Goal: Check status: Check status

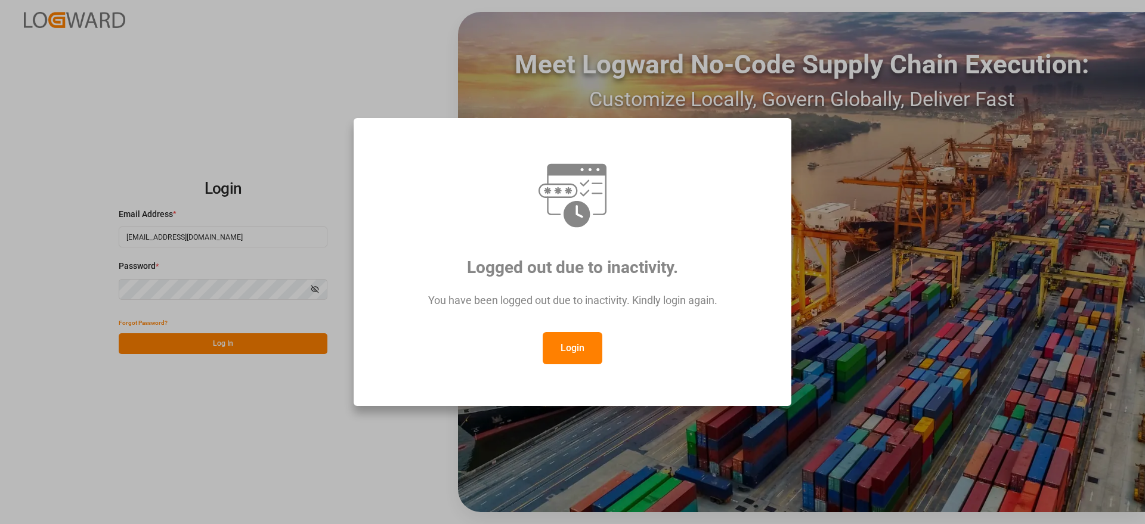
click at [588, 345] on button "Login" at bounding box center [573, 348] width 60 height 32
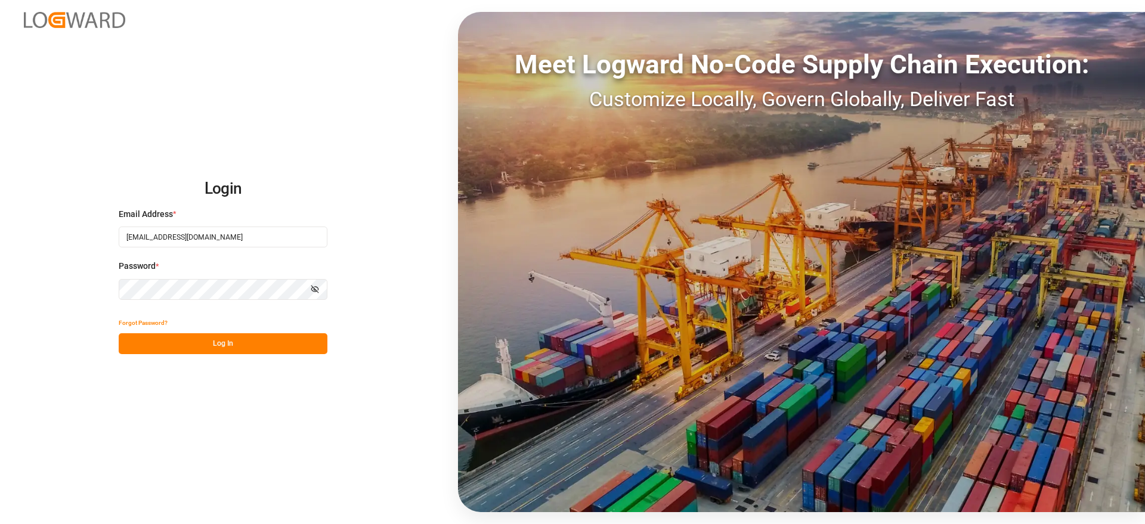
click at [230, 345] on button "Log In" at bounding box center [223, 343] width 209 height 21
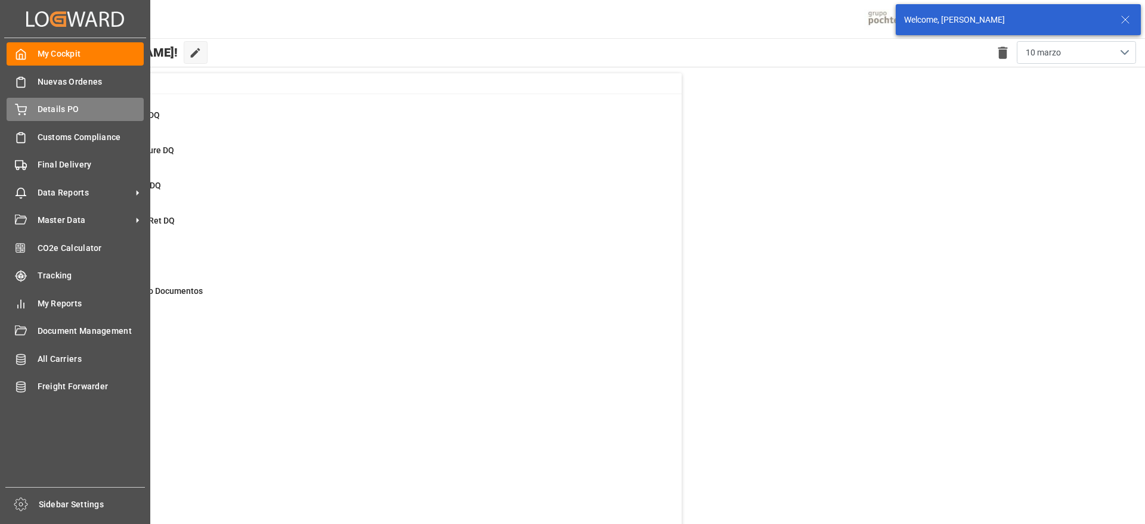
click at [17, 107] on icon at bounding box center [21, 110] width 12 height 12
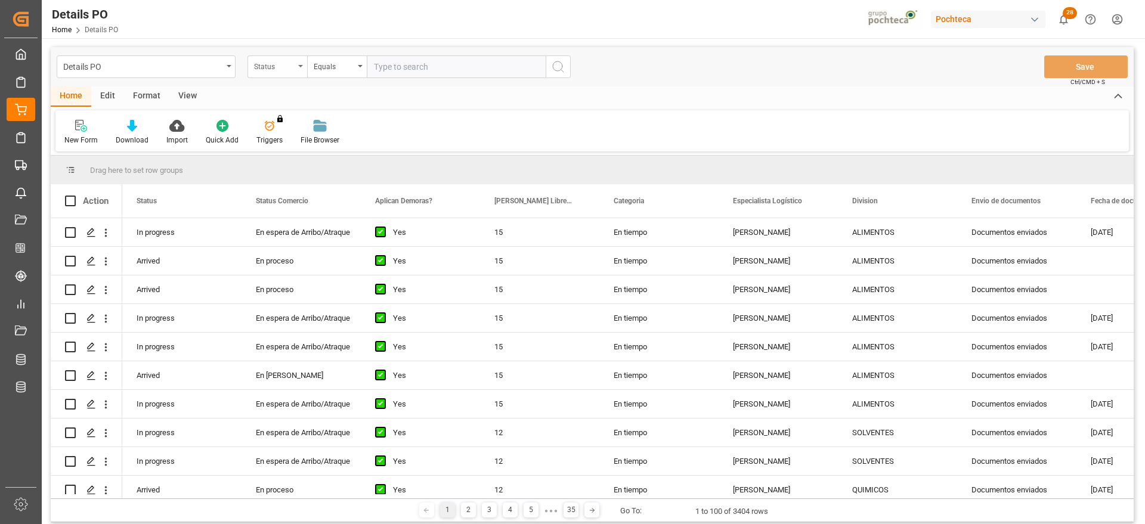
click at [287, 66] on div "Status" at bounding box center [274, 65] width 41 height 14
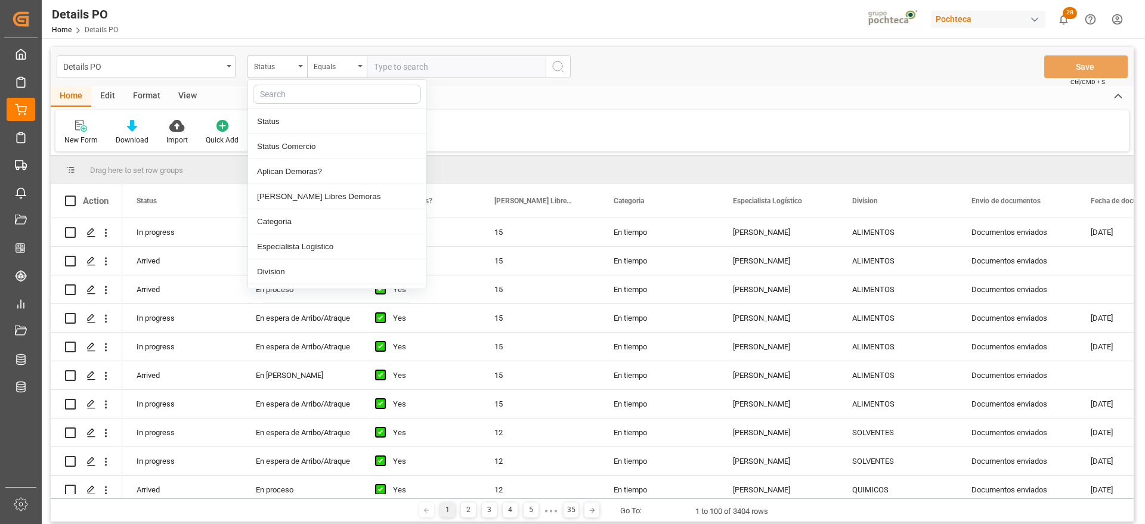
click at [293, 98] on input "text" at bounding box center [337, 94] width 168 height 19
type input "ref"
drag, startPoint x: 283, startPoint y: 90, endPoint x: 223, endPoint y: 92, distance: 59.7
click at [223, 92] on div "Details PO Status ref Referencia Leschaco Estimated Departure From Origin Initi…" at bounding box center [592, 284] width 1083 height 475
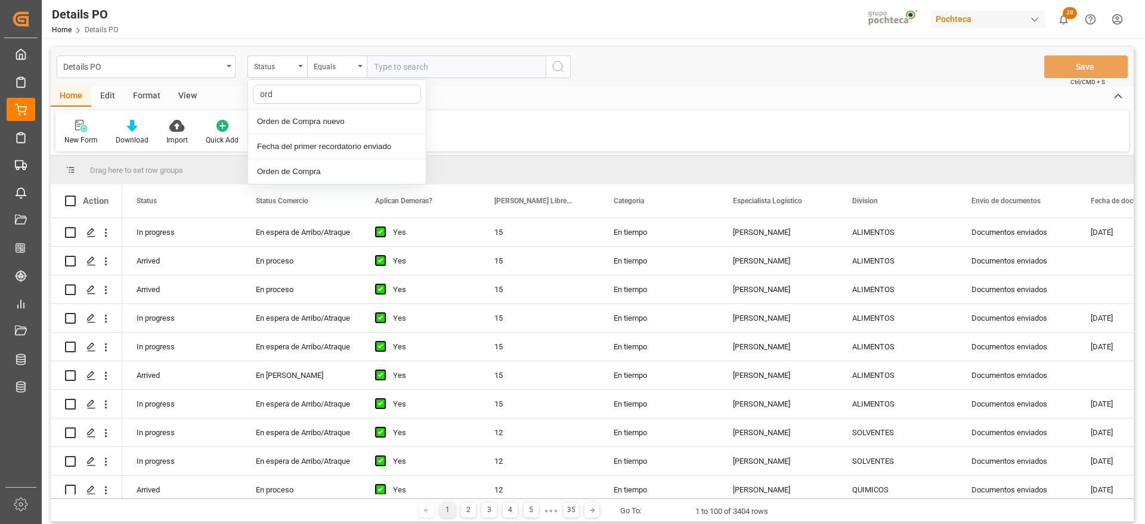
type input "orde"
click at [318, 111] on div "Orden de Compra nuevo" at bounding box center [337, 121] width 178 height 25
click at [459, 64] on input "text" at bounding box center [456, 66] width 179 height 23
click at [484, 72] on input "text" at bounding box center [456, 66] width 179 height 23
paste input "5000305837"
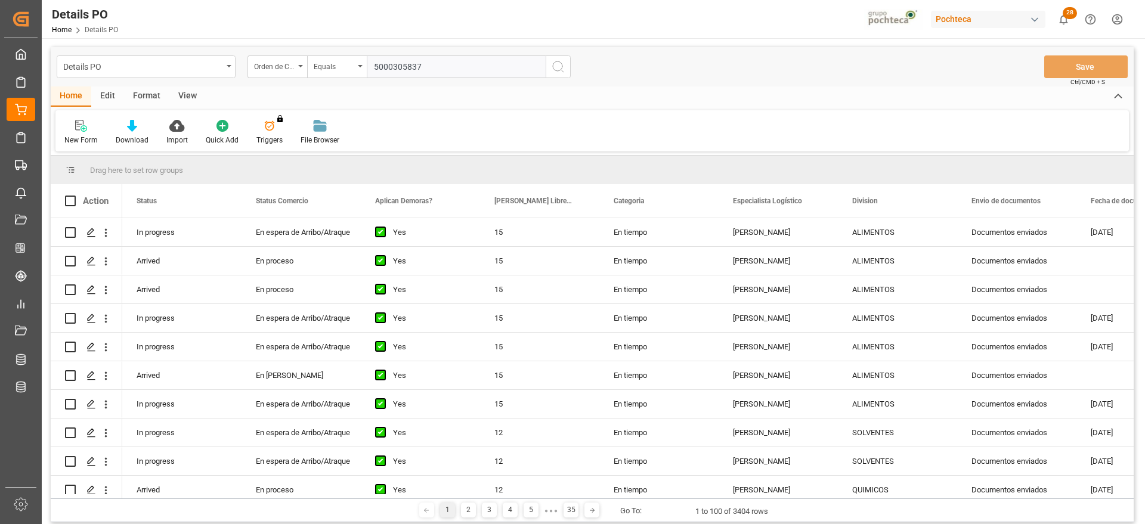
type input "5000305837"
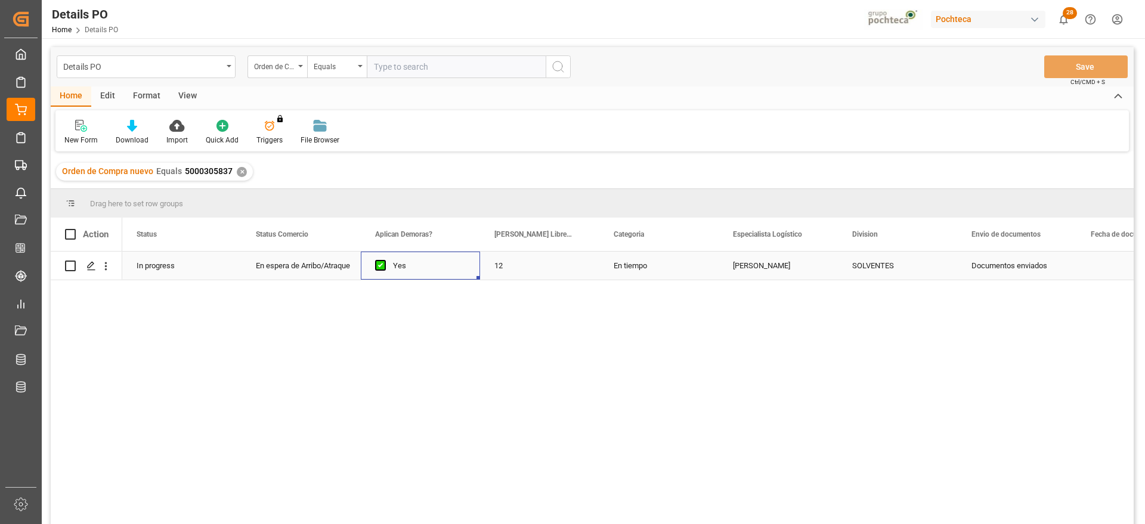
click at [473, 270] on div "Yes" at bounding box center [420, 266] width 119 height 28
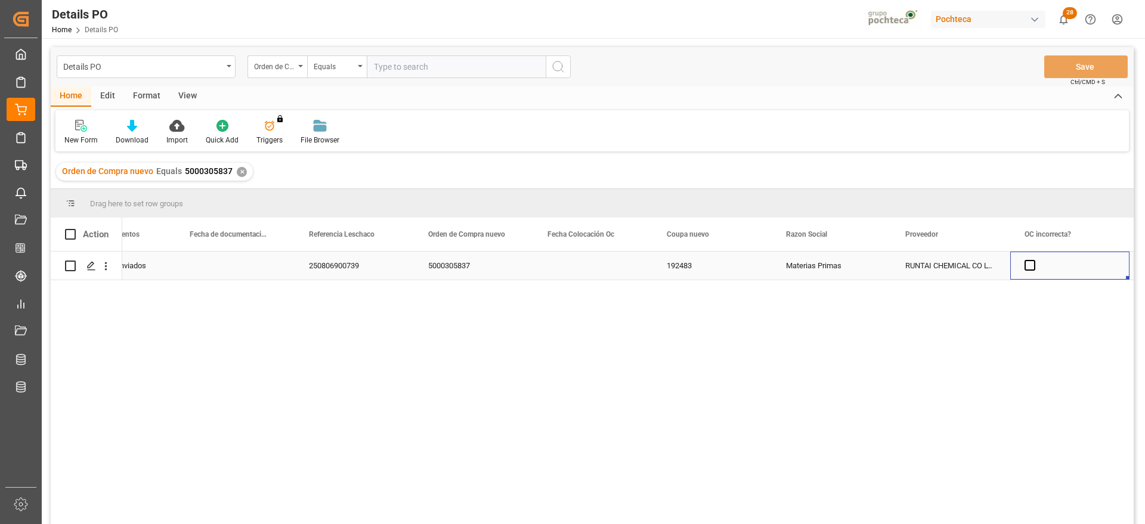
scroll to position [0, 1020]
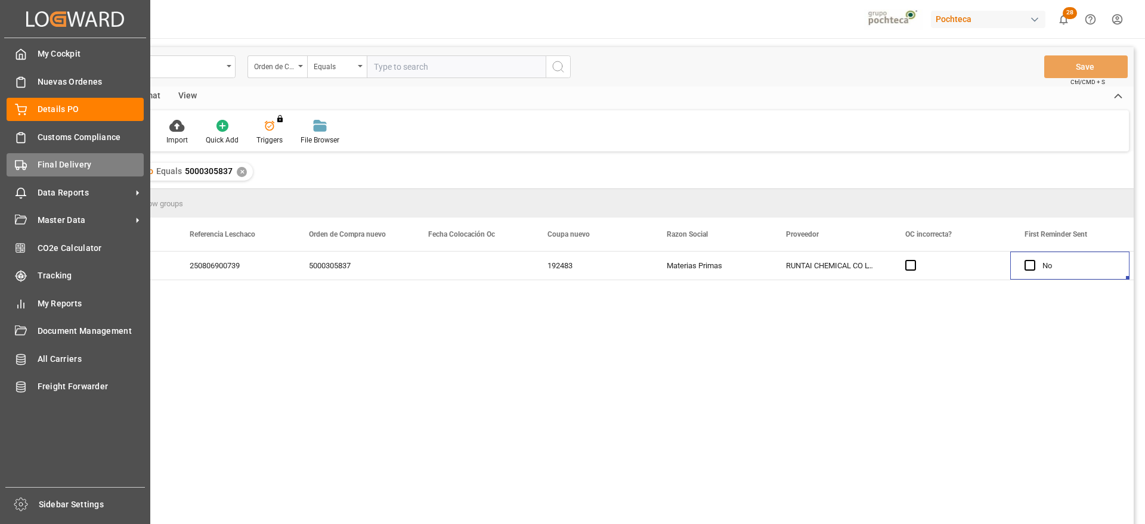
click at [38, 160] on span "Final Delivery" at bounding box center [91, 165] width 107 height 13
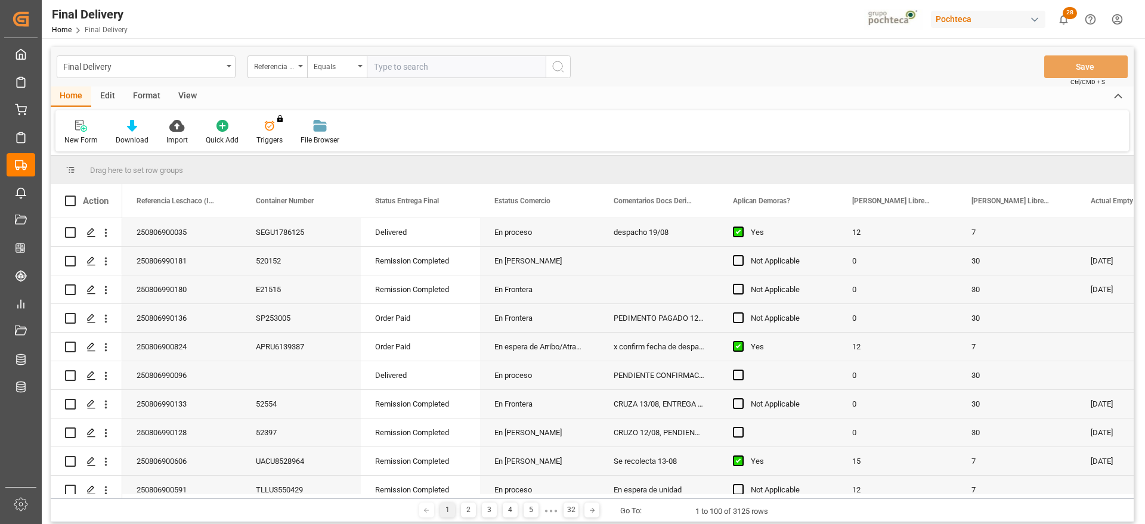
click at [432, 70] on input "text" at bounding box center [456, 66] width 179 height 23
paste input "250806900739"
type input "250806900739"
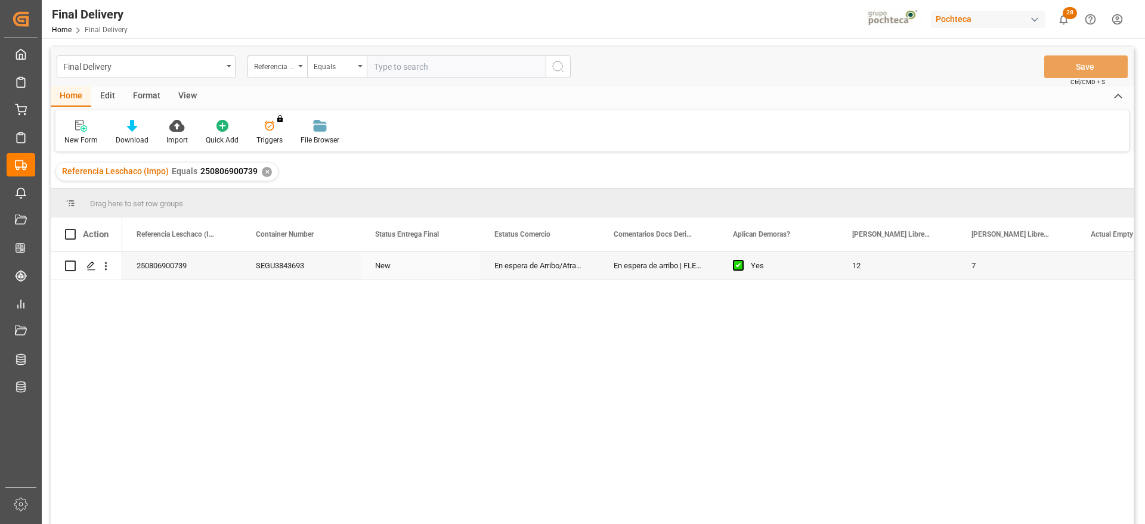
click at [450, 275] on div "New" at bounding box center [420, 266] width 119 height 28
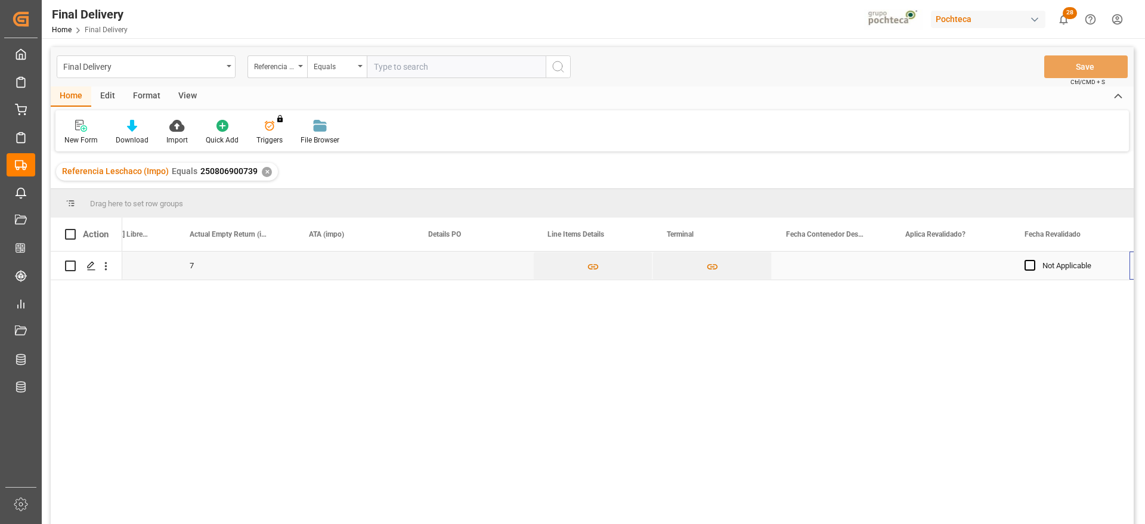
scroll to position [0, 901]
click at [542, 268] on div "Press SPACE to select this row." at bounding box center [592, 266] width 119 height 28
click at [233, 265] on div "Press SPACE to select this row." at bounding box center [234, 266] width 119 height 28
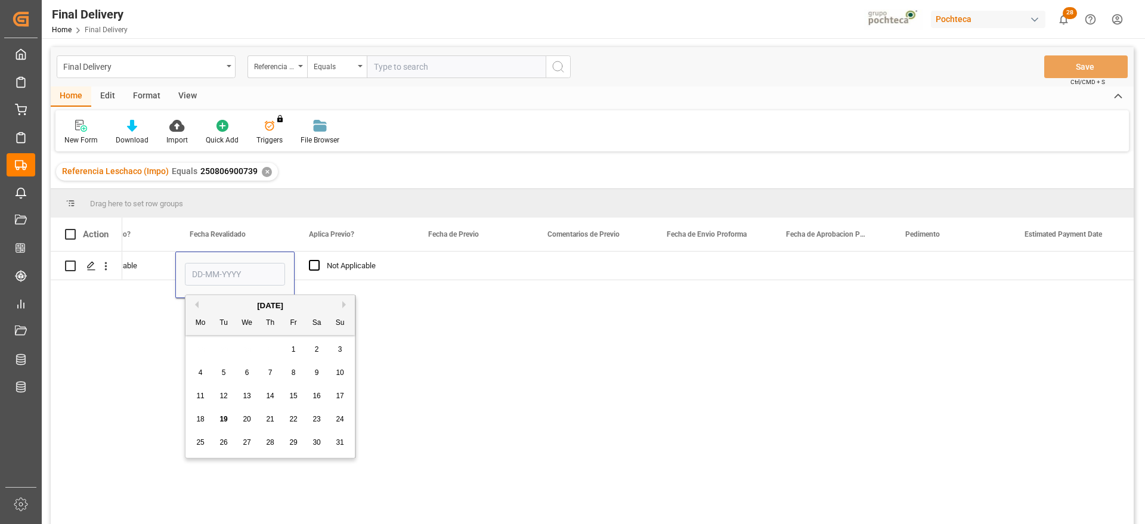
click at [205, 416] on div "18" at bounding box center [200, 420] width 15 height 14
type input "[DATE]"
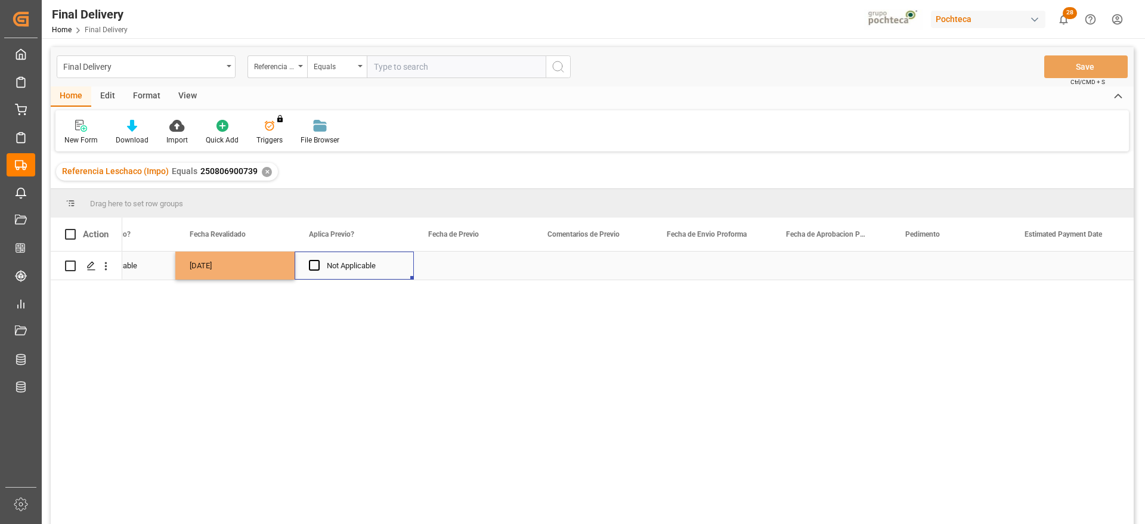
click at [366, 268] on div "Not Applicable" at bounding box center [363, 265] width 73 height 27
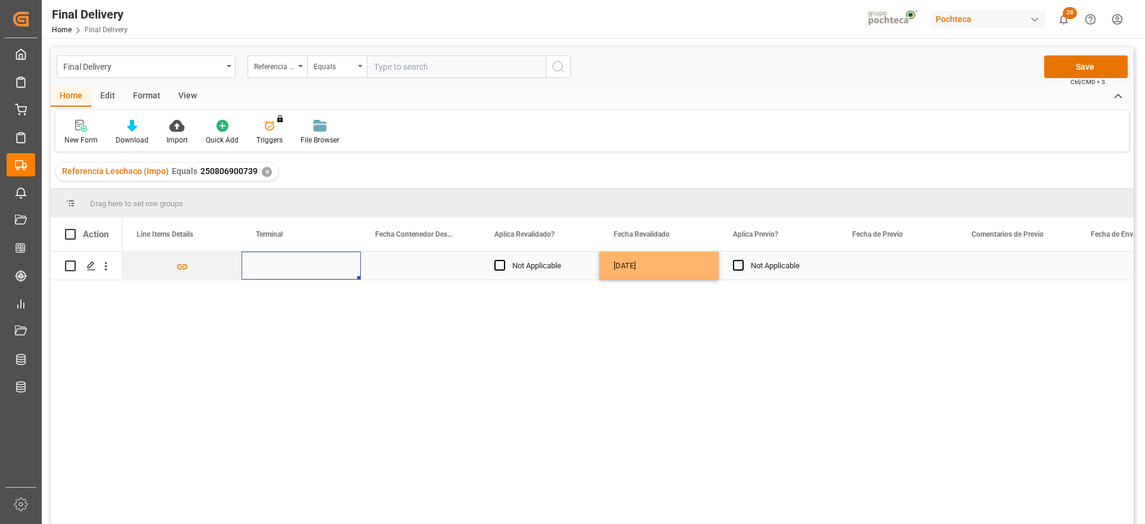
click at [293, 268] on div "Press SPACE to select this row." at bounding box center [300, 266] width 119 height 28
click at [293, 268] on input "Press SPACE to select this row." at bounding box center [301, 272] width 100 height 23
type input "OCUPA"
click at [890, 269] on div "Press SPACE to select this row." at bounding box center [897, 266] width 119 height 28
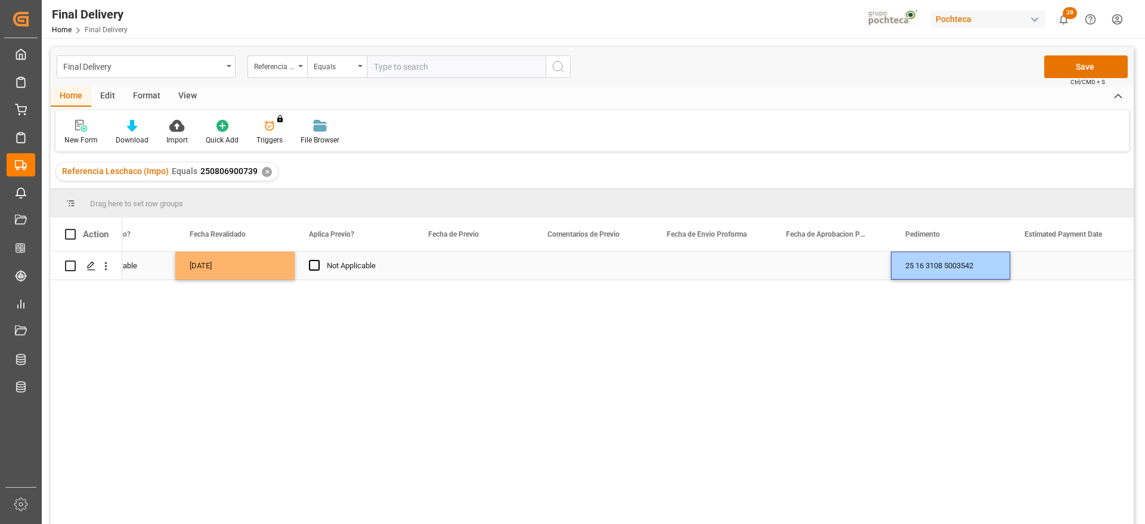
click at [1040, 266] on div "Press SPACE to select this row." at bounding box center [1069, 266] width 119 height 28
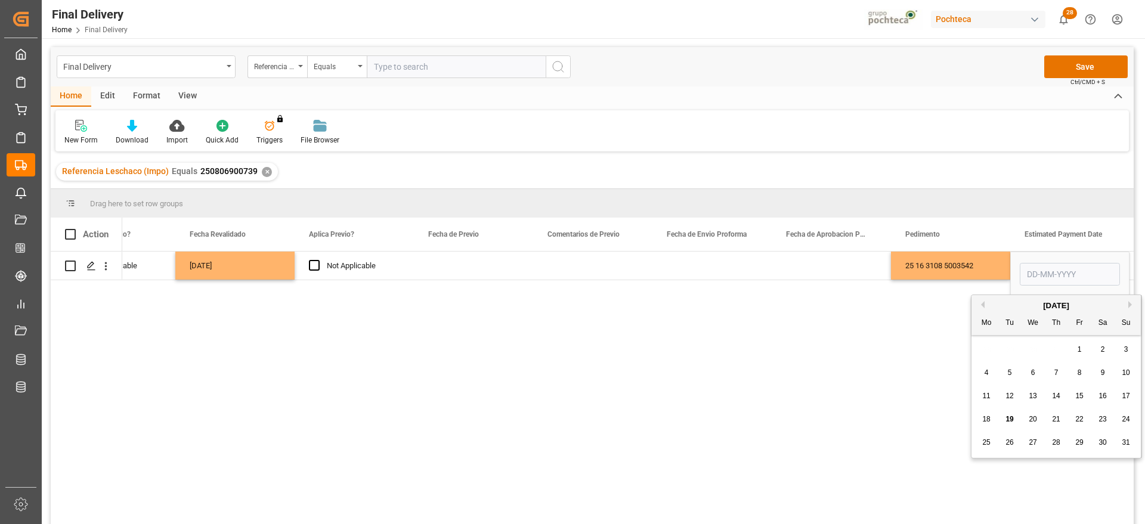
click at [1004, 419] on div "19" at bounding box center [1009, 420] width 15 height 14
type input "[DATE]"
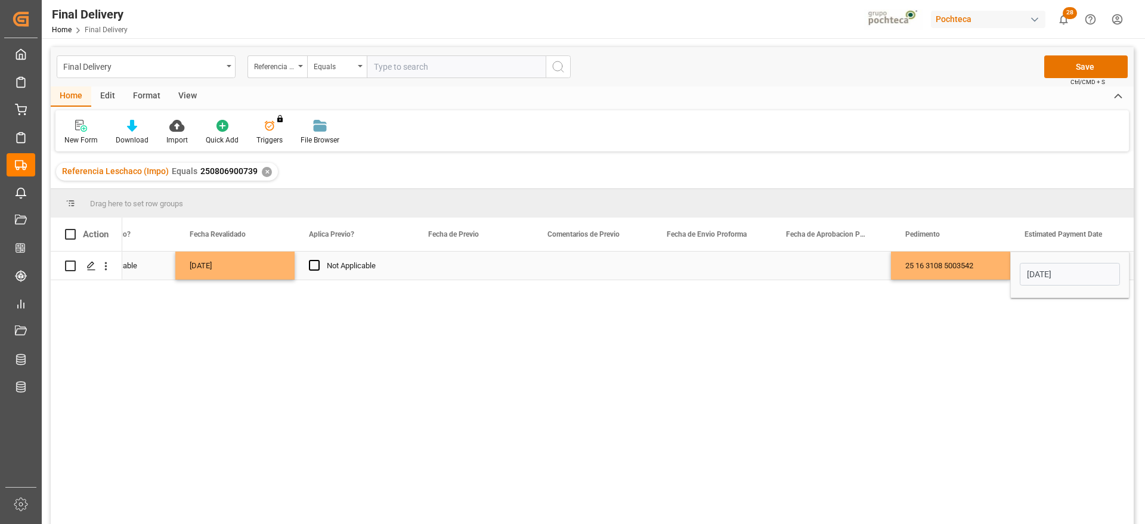
click at [975, 274] on div "25 16 3108 5003542" at bounding box center [950, 266] width 119 height 28
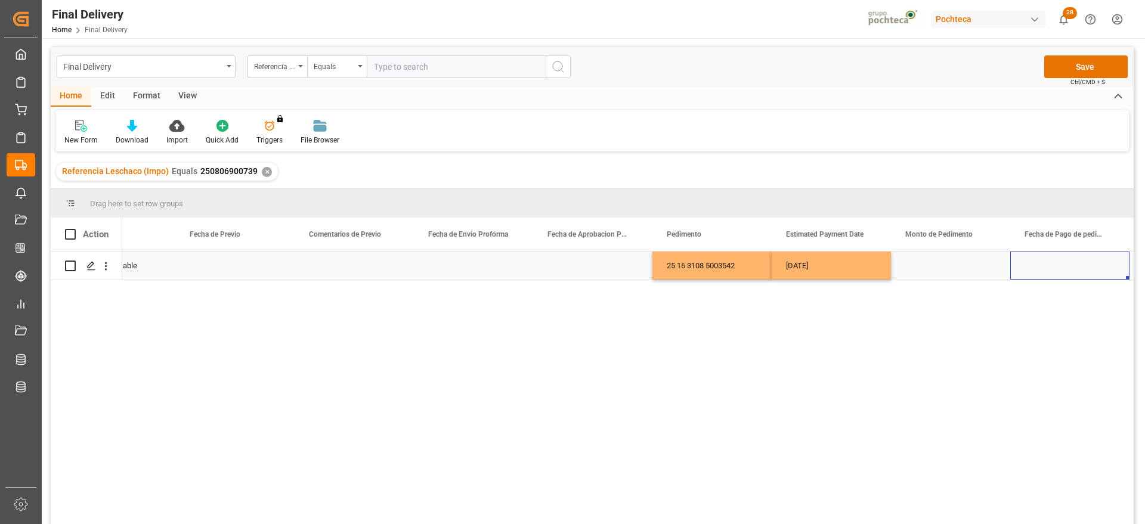
click at [973, 272] on div "Press SPACE to select this row." at bounding box center [950, 266] width 119 height 28
click at [940, 265] on div "Press SPACE to select this row." at bounding box center [950, 266] width 119 height 28
click at [940, 265] on input "Press SPACE to select this row." at bounding box center [950, 272] width 100 height 23
paste input "125734"
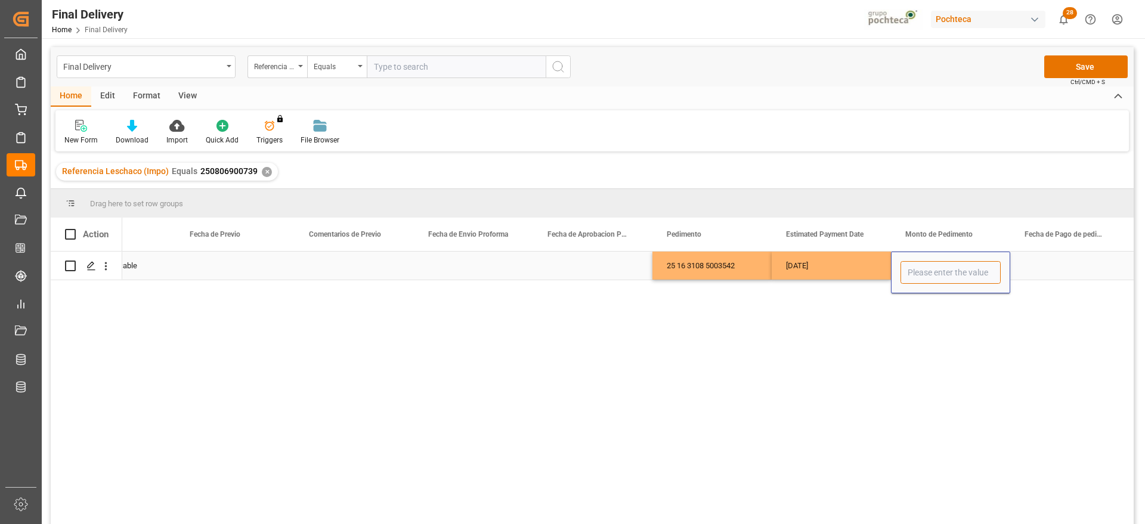
type input "125734"
click at [1049, 261] on div "Press SPACE to select this row." at bounding box center [1069, 266] width 119 height 28
click at [844, 268] on div "[DATE]" at bounding box center [831, 266] width 119 height 28
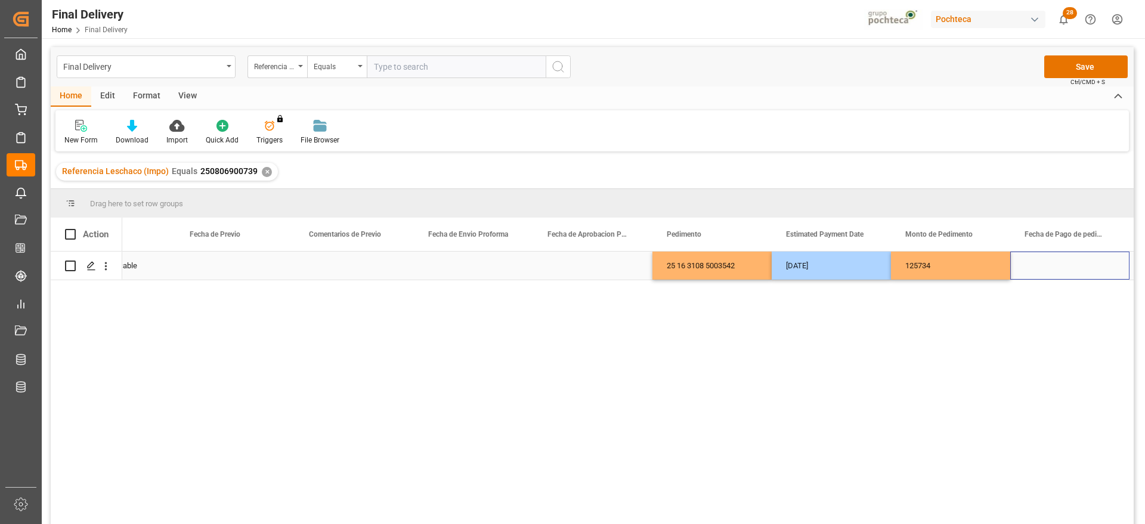
click at [1044, 264] on div "Press SPACE to select this row." at bounding box center [1069, 266] width 119 height 28
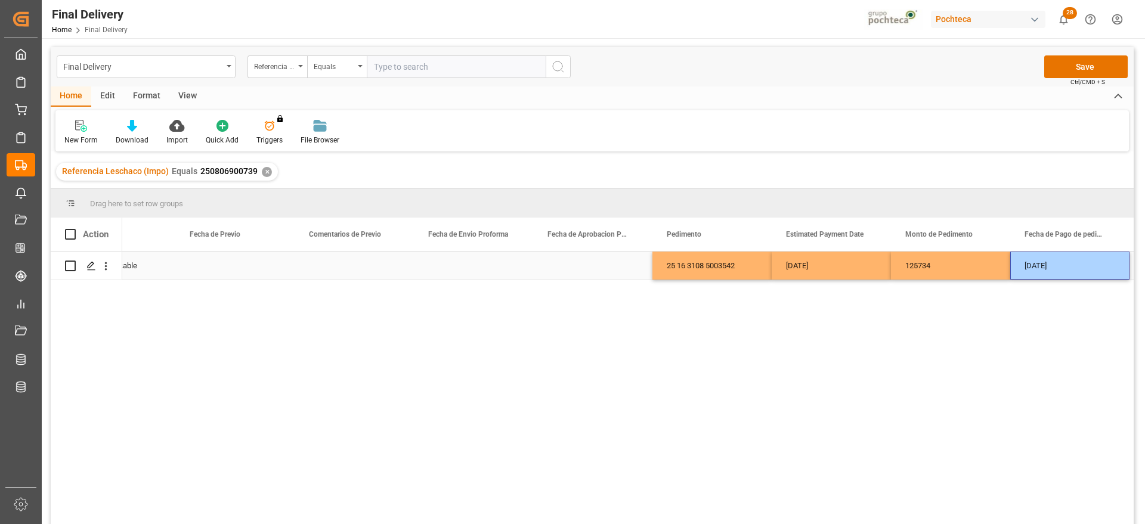
scroll to position [0, 2093]
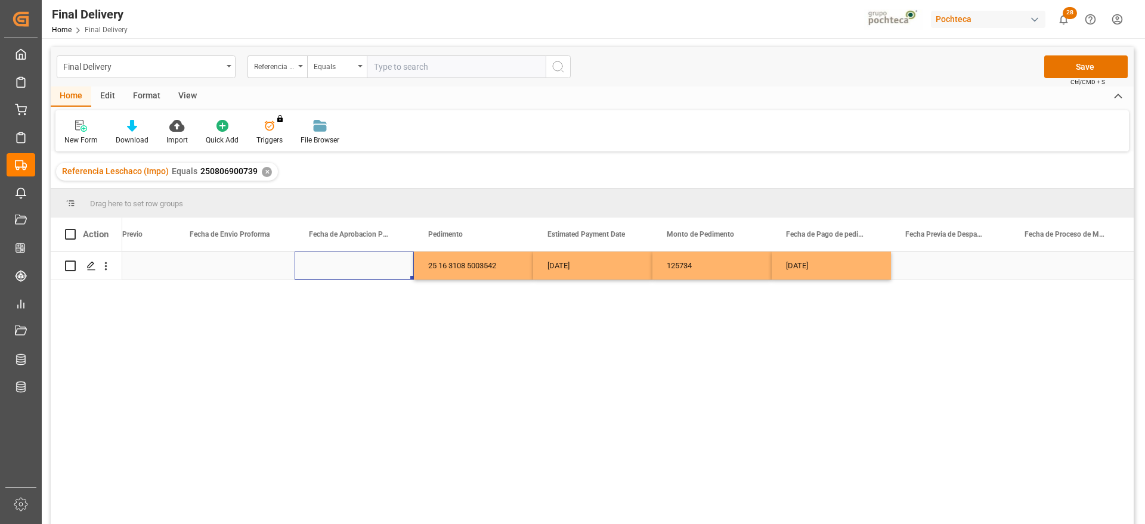
click at [221, 259] on div "Press SPACE to select this row." at bounding box center [234, 266] width 119 height 28
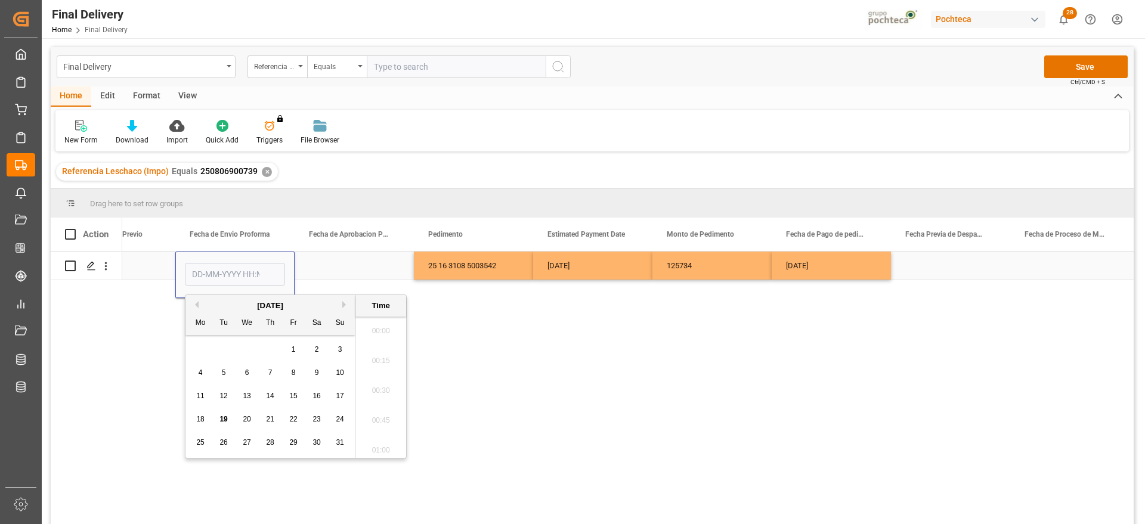
scroll to position [1823, 0]
click at [245, 373] on span "6" at bounding box center [247, 372] width 4 height 8
type input "[DATE] 00:00"
click at [340, 258] on div "Press SPACE to select this row." at bounding box center [354, 266] width 119 height 28
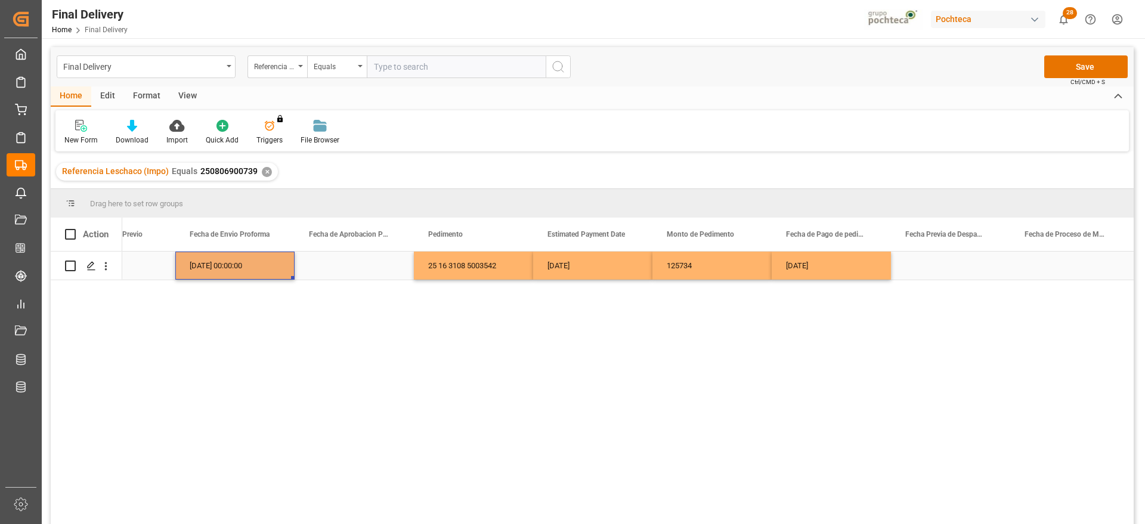
click at [242, 264] on div "[DATE] 00:00:00" at bounding box center [234, 266] width 119 height 28
click at [342, 270] on div "Press SPACE to select this row." at bounding box center [354, 266] width 119 height 28
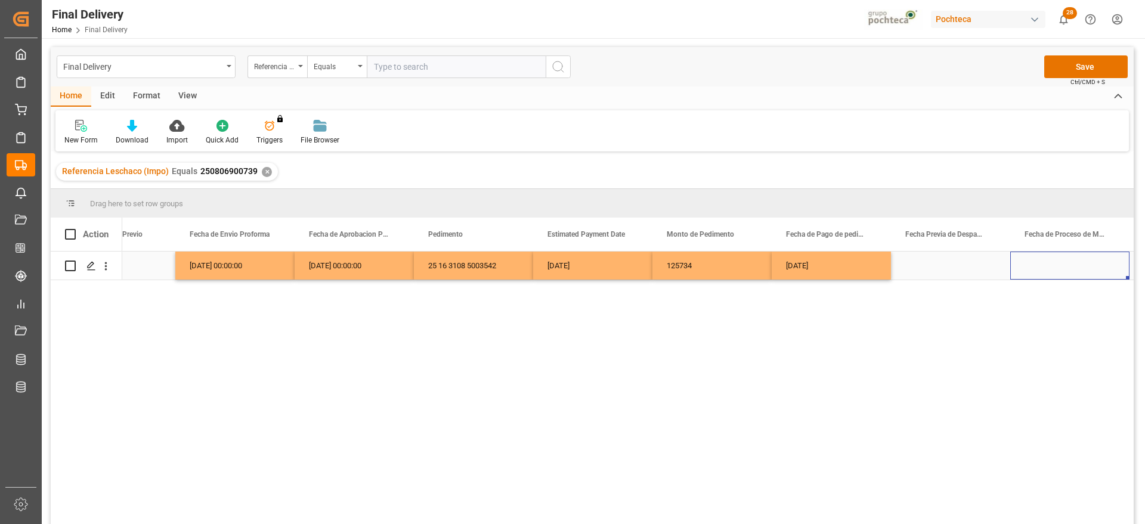
click at [1021, 273] on div "Press SPACE to select this row." at bounding box center [1069, 266] width 119 height 28
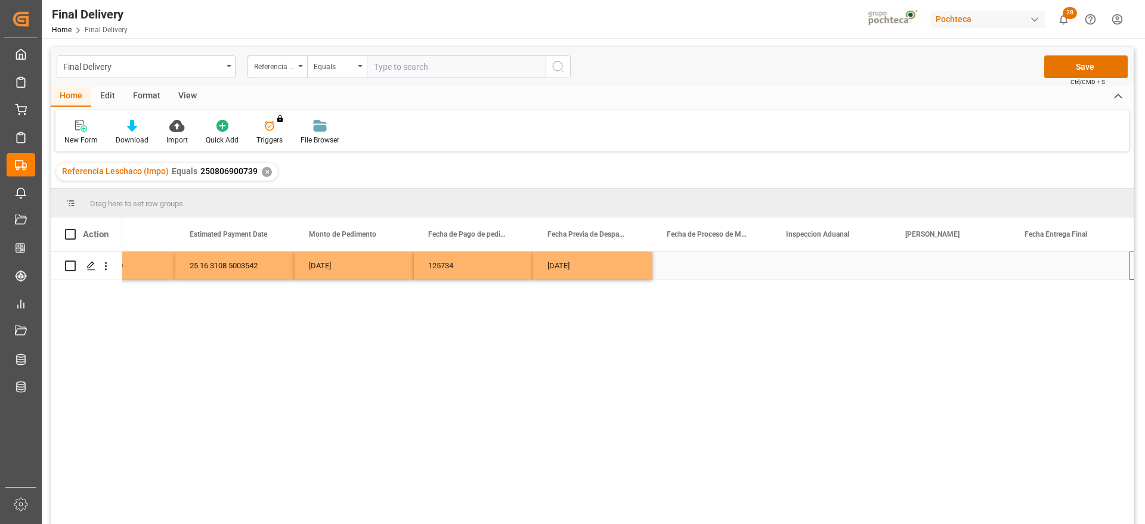
scroll to position [0, 2571]
click at [1080, 69] on button "Save" at bounding box center [1085, 66] width 83 height 23
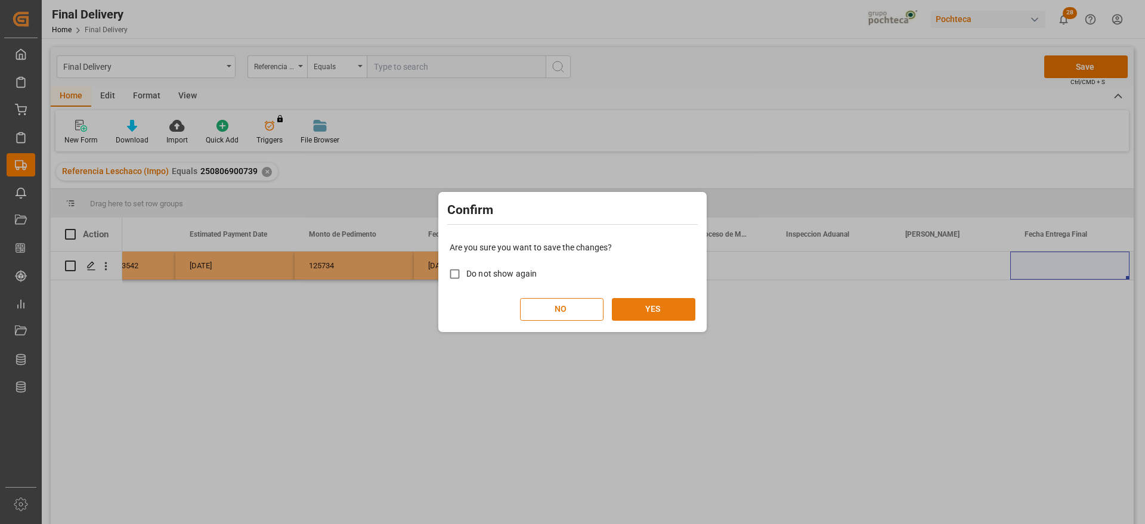
click at [640, 300] on button "YES" at bounding box center [653, 309] width 83 height 23
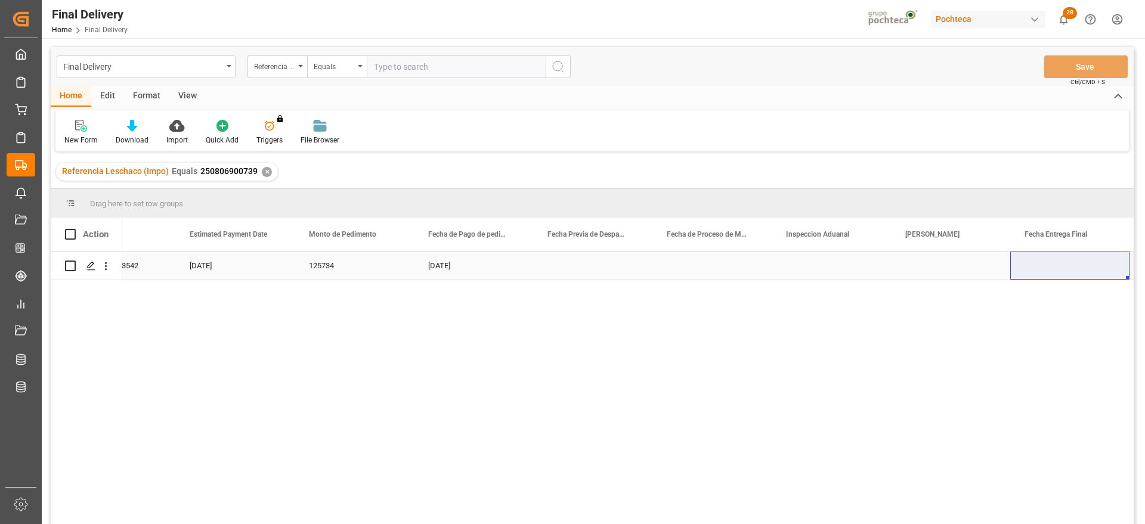
click at [868, 278] on div "Press SPACE to select this row." at bounding box center [831, 266] width 119 height 28
click at [904, 271] on div "Press SPACE to select this row." at bounding box center [950, 266] width 119 height 28
click at [87, 268] on icon "Press SPACE to select this row." at bounding box center [91, 266] width 10 height 10
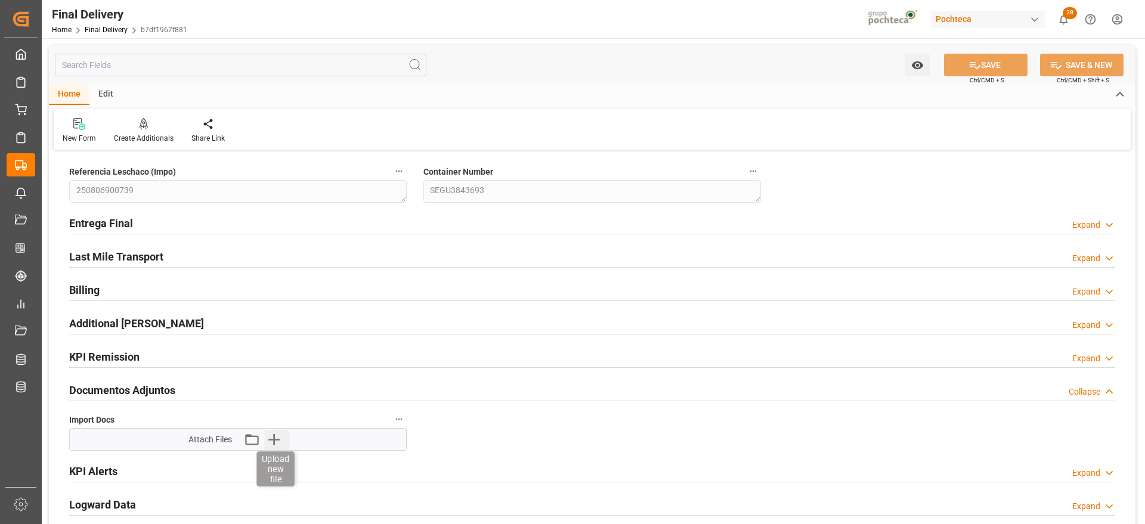
click at [271, 435] on icon "button" at bounding box center [273, 439] width 19 height 19
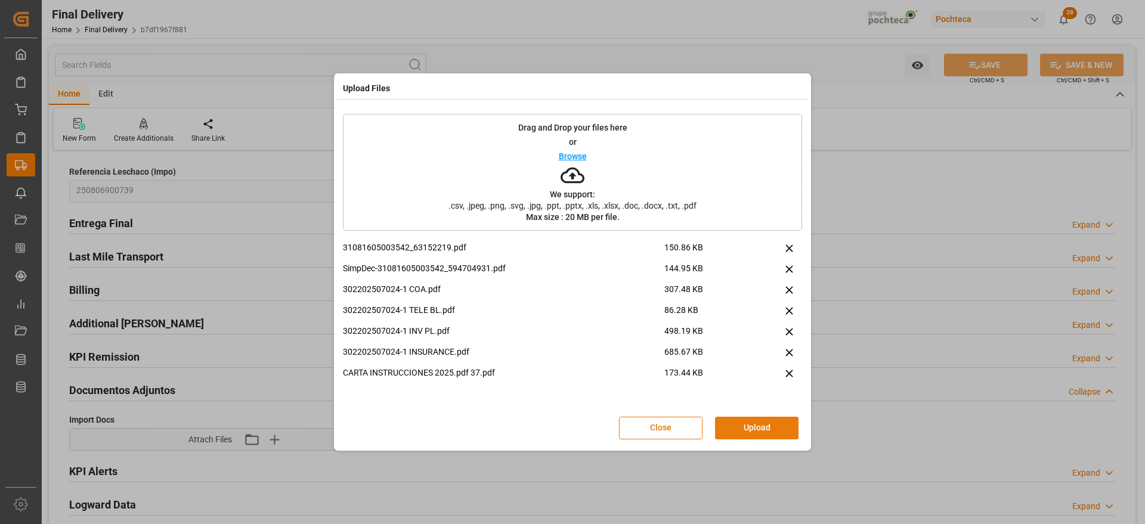
click at [763, 431] on button "Upload" at bounding box center [756, 428] width 83 height 23
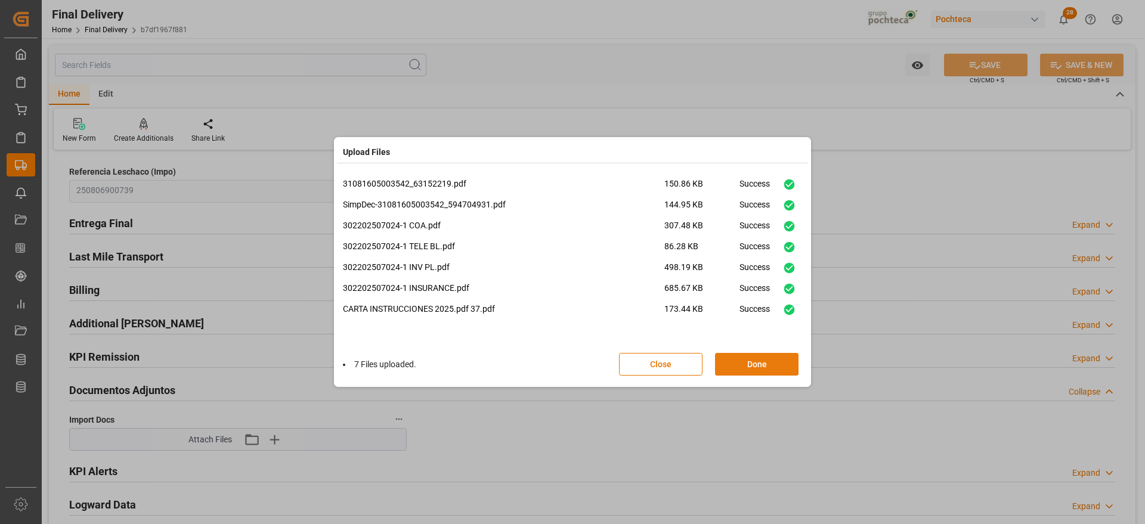
click at [738, 370] on button "Done" at bounding box center [756, 364] width 83 height 23
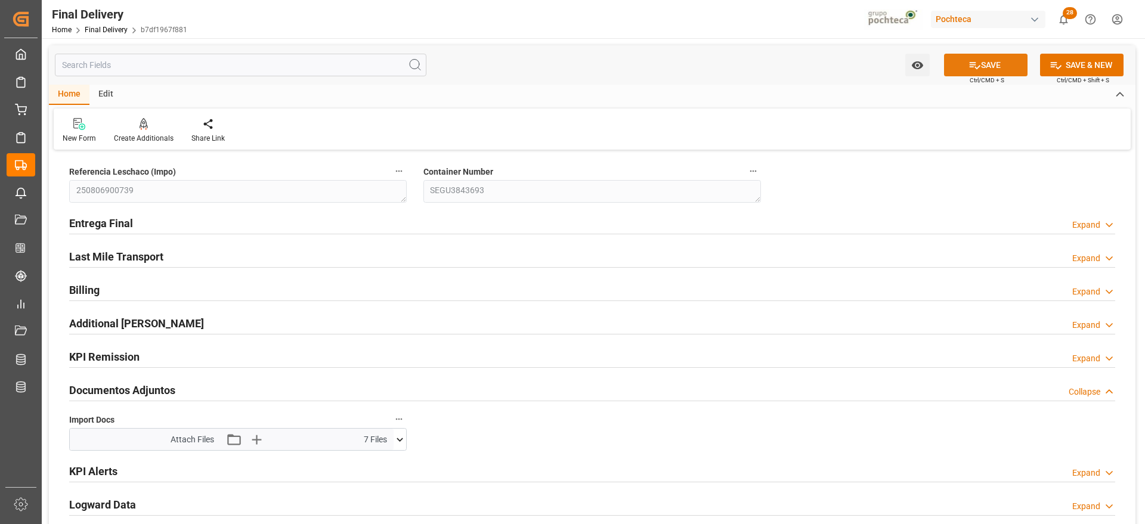
click at [990, 61] on button "SAVE" at bounding box center [985, 65] width 83 height 23
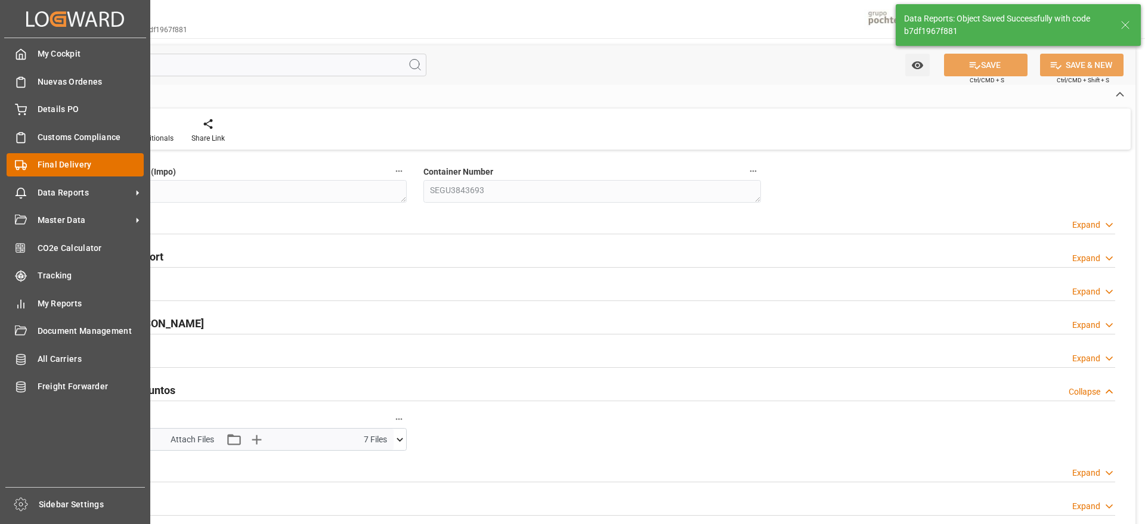
click at [54, 165] on span "Final Delivery" at bounding box center [91, 165] width 107 height 13
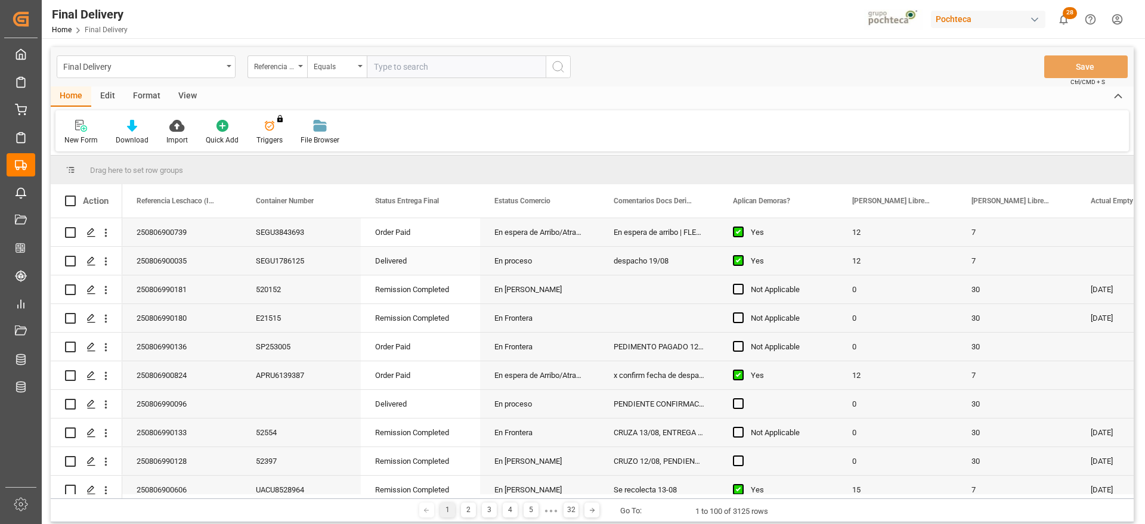
click at [823, 240] on div "Yes" at bounding box center [787, 232] width 73 height 27
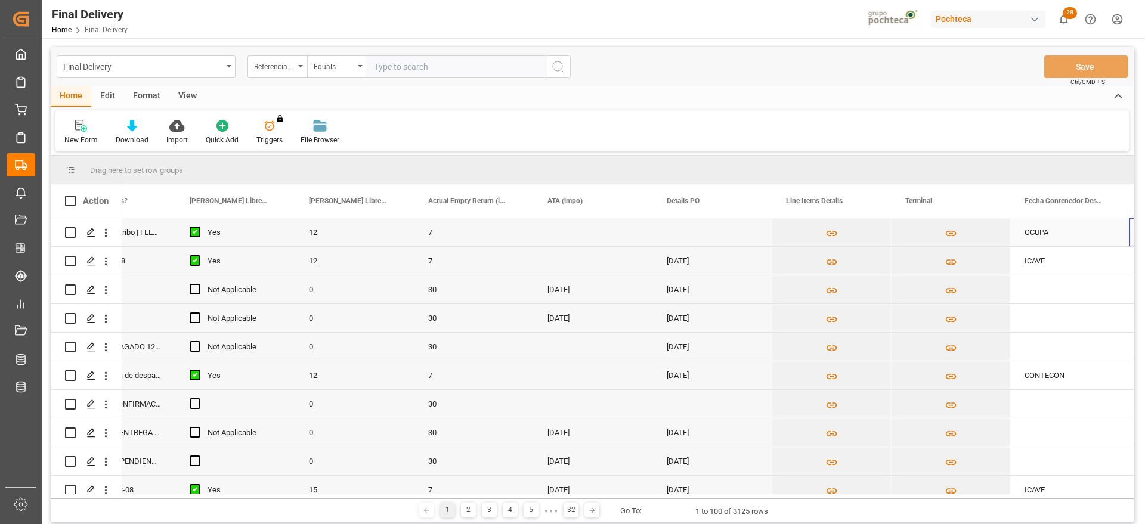
scroll to position [0, 662]
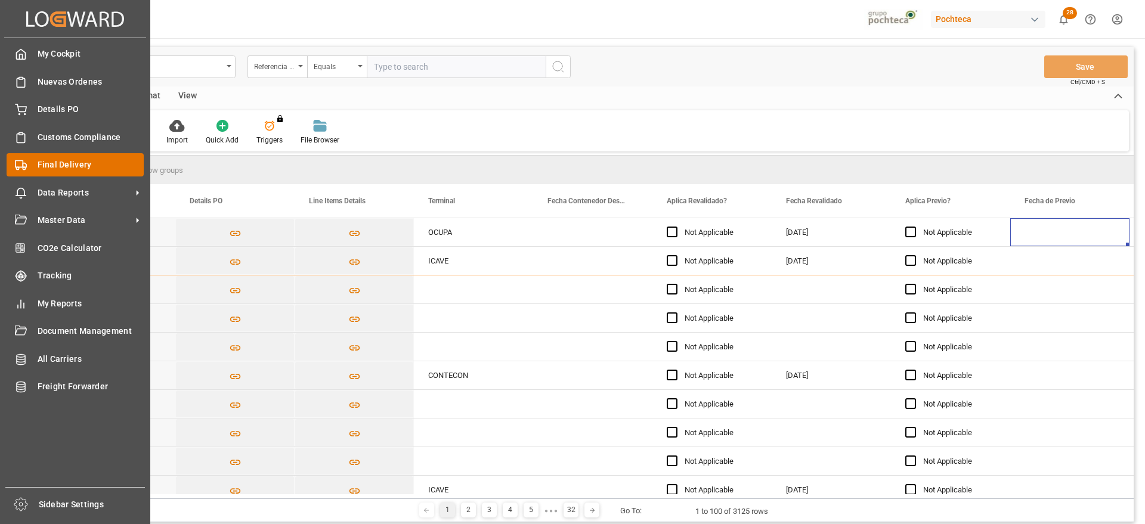
click at [82, 160] on span "Final Delivery" at bounding box center [91, 165] width 107 height 13
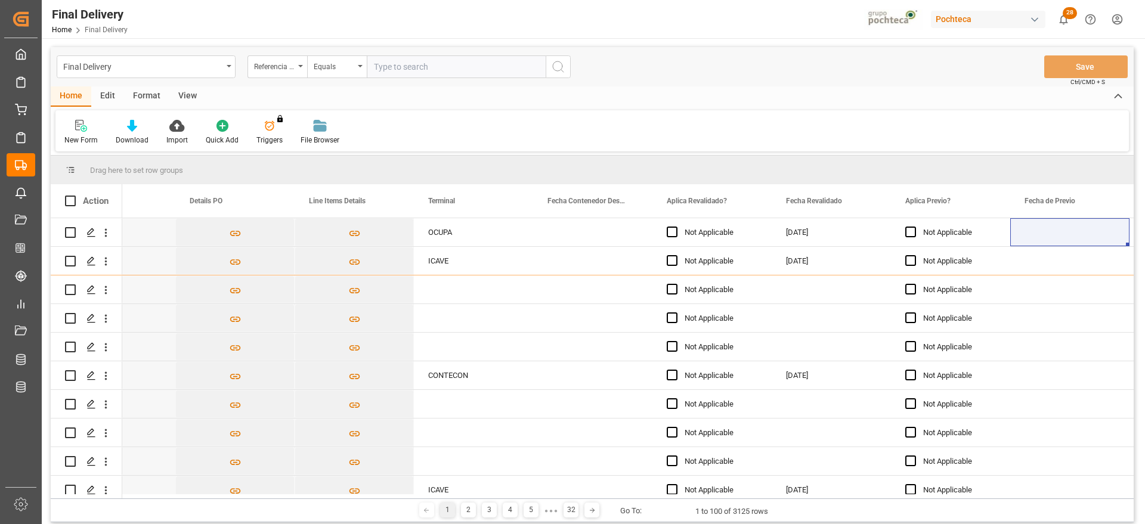
click at [183, 90] on div "View" at bounding box center [187, 96] width 36 height 20
click at [132, 131] on icon at bounding box center [135, 126] width 12 height 12
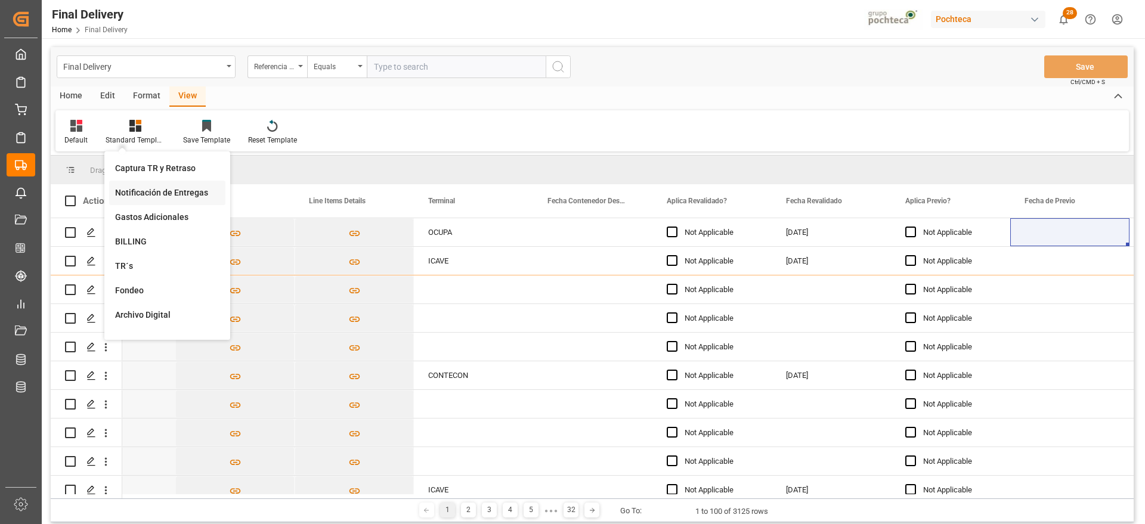
click at [178, 190] on div "Notificación de Entregas" at bounding box center [167, 193] width 104 height 13
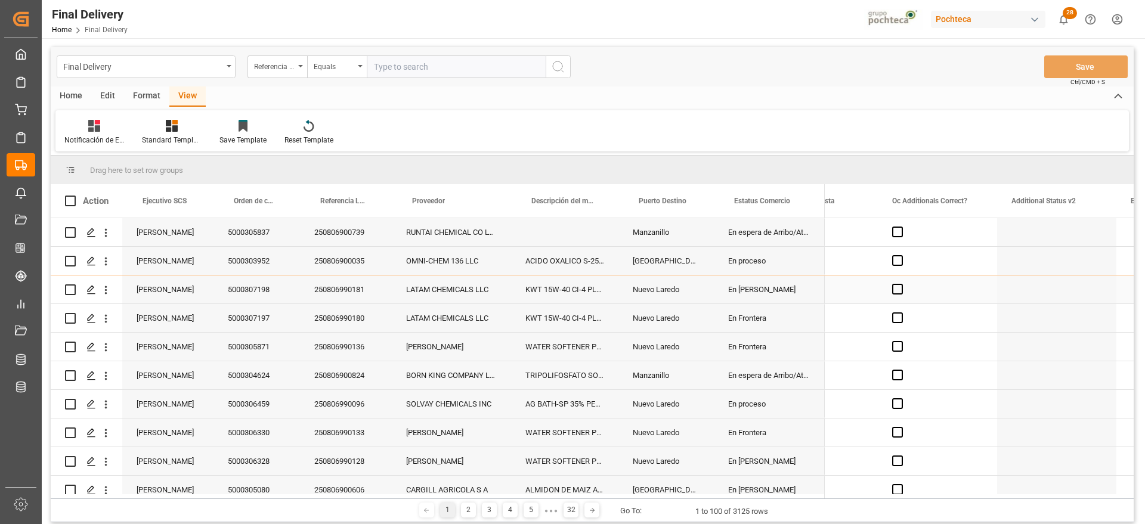
click at [753, 277] on div "En [PERSON_NAME]" at bounding box center [769, 289] width 111 height 28
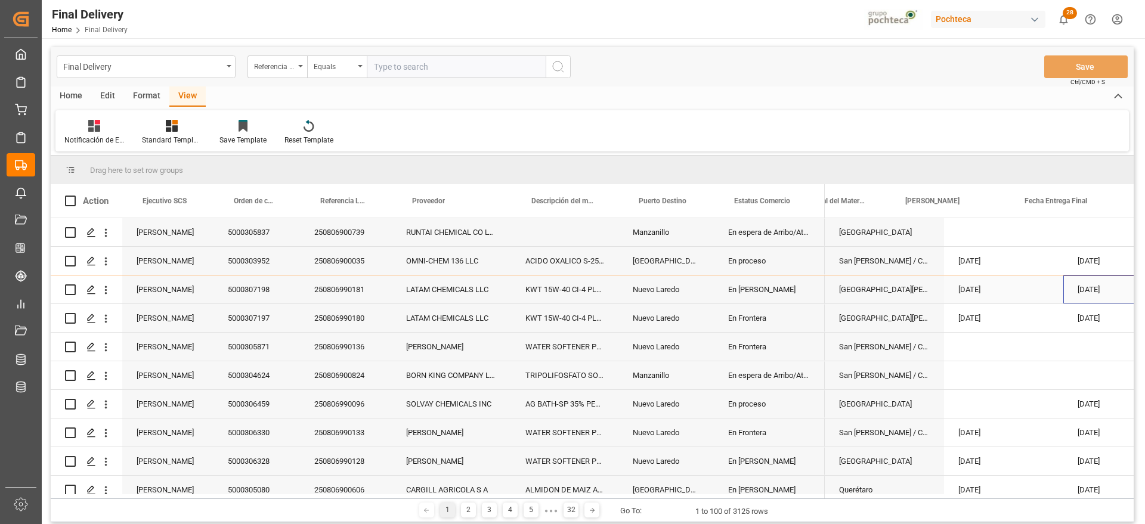
scroll to position [0, 172]
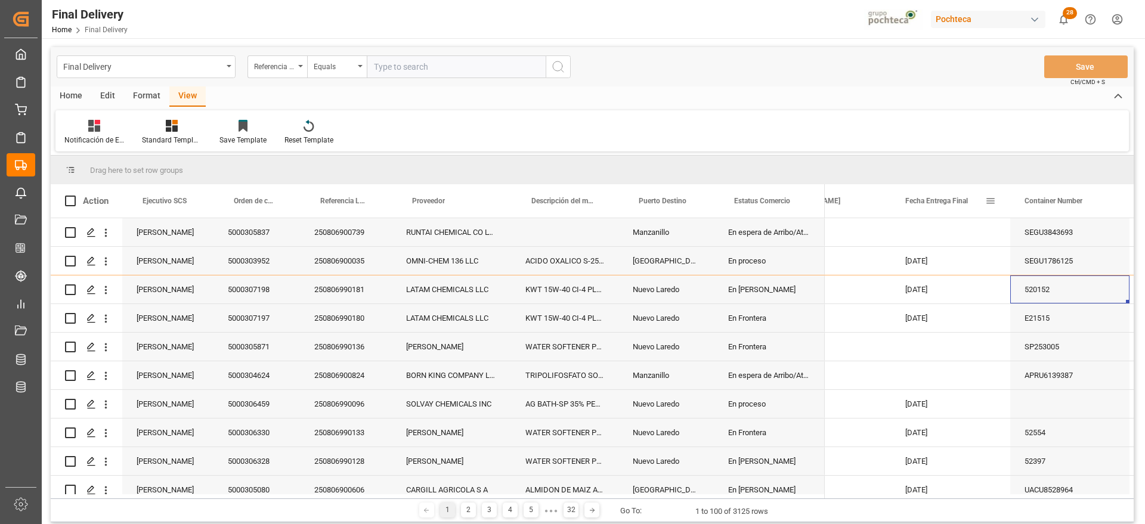
click at [991, 202] on span at bounding box center [990, 201] width 11 height 11
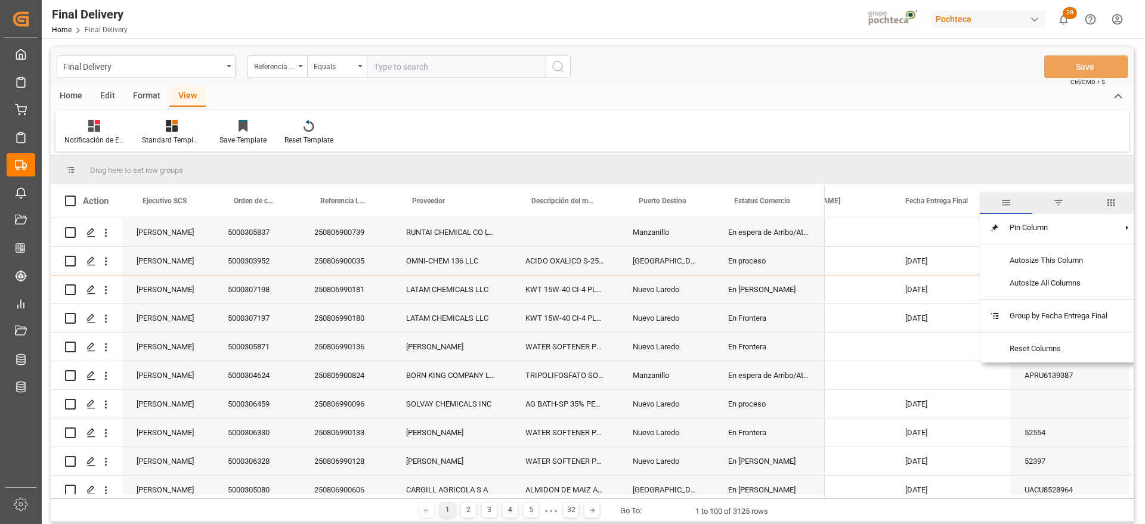
click at [1061, 201] on span "filter" at bounding box center [1058, 202] width 11 height 11
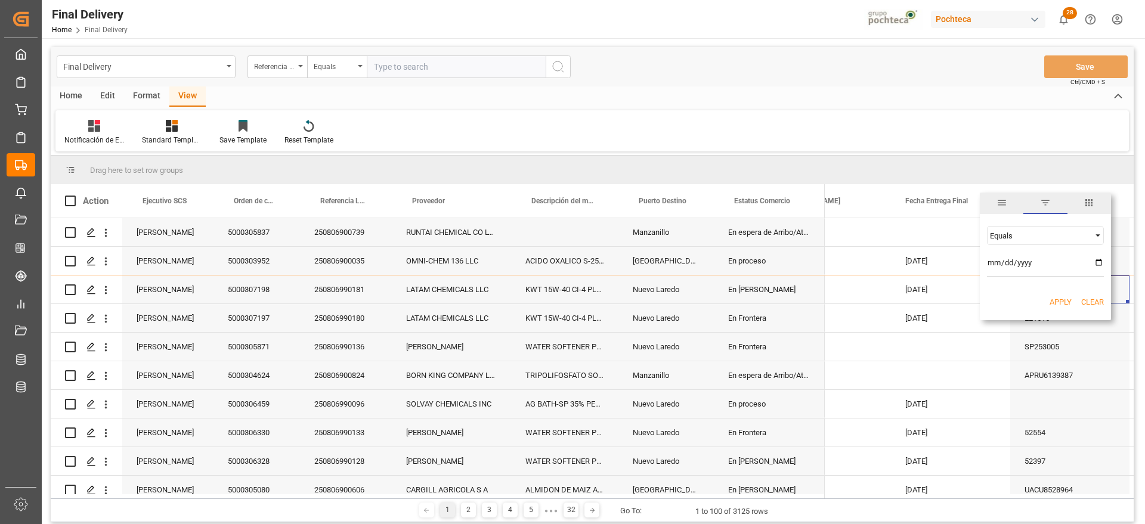
click at [1100, 263] on input "date" at bounding box center [1045, 265] width 117 height 24
type input "[DATE]"
click at [1061, 299] on button "Apply" at bounding box center [1060, 302] width 22 height 12
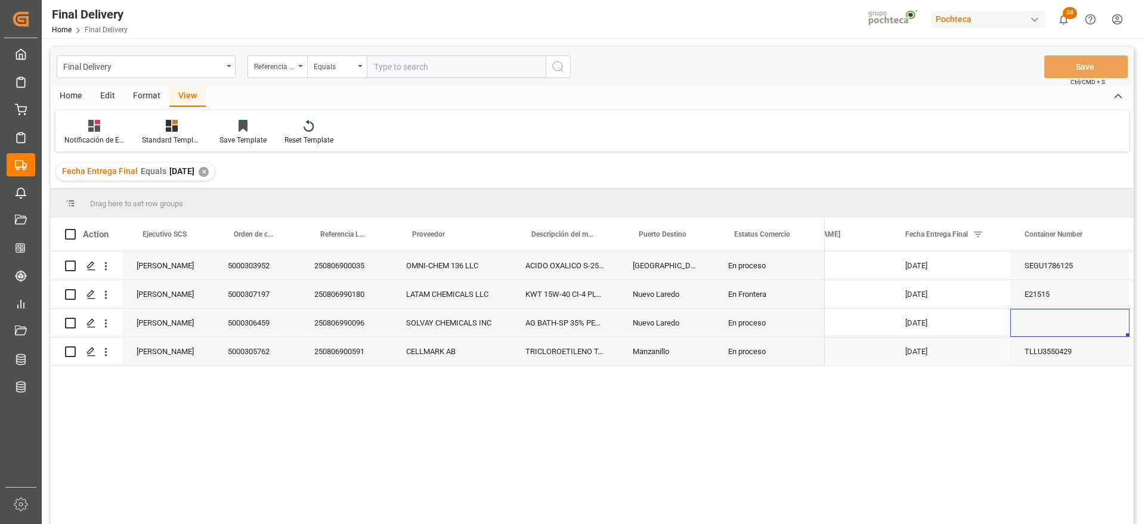
click at [668, 351] on div "Manzanillo" at bounding box center [665, 351] width 95 height 28
click at [333, 270] on div "250806900035" at bounding box center [346, 266] width 92 height 28
click at [351, 357] on div "250806900591" at bounding box center [346, 351] width 92 height 28
